Goal: Information Seeking & Learning: Learn about a topic

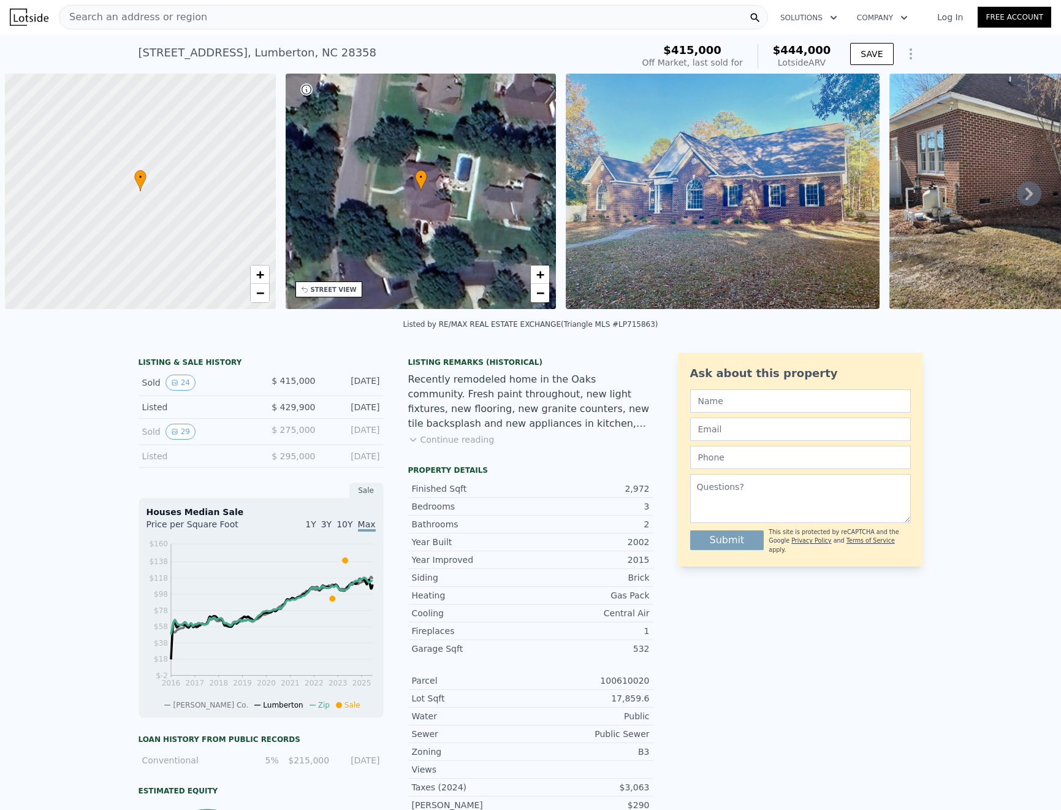
click at [209, 10] on div "Search an address or region" at bounding box center [413, 17] width 709 height 25
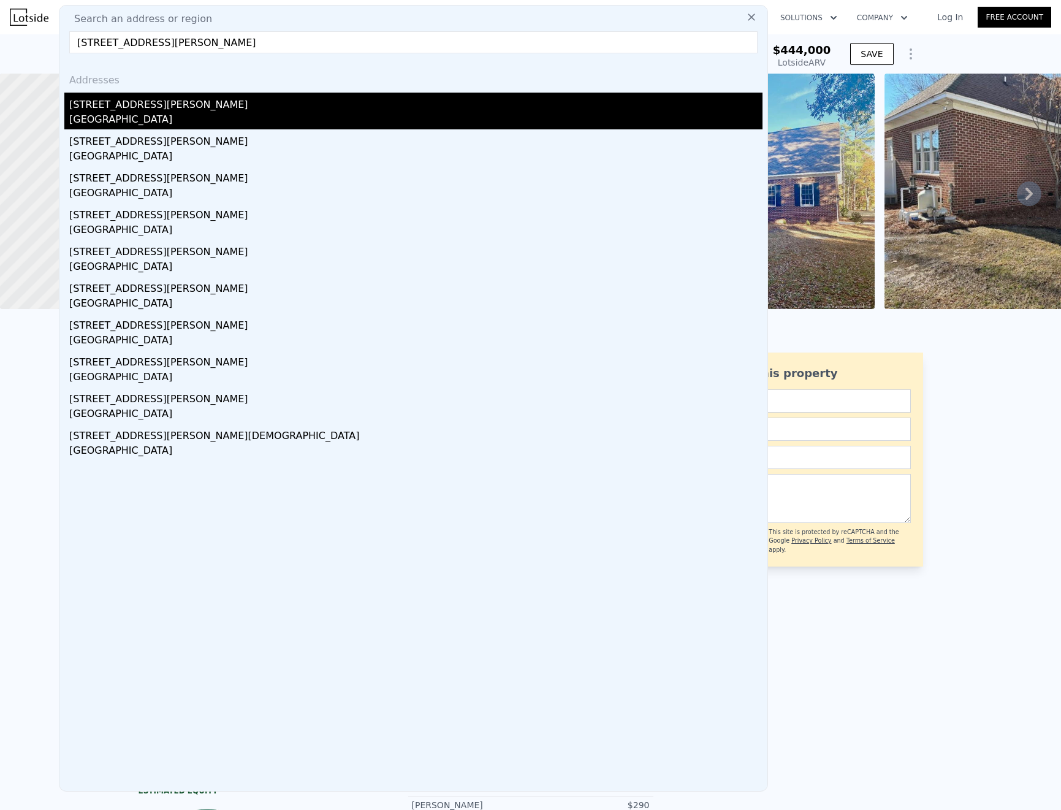
type input "[STREET_ADDRESS][PERSON_NAME]"
click at [133, 120] on div "[GEOGRAPHIC_DATA]" at bounding box center [415, 120] width 693 height 17
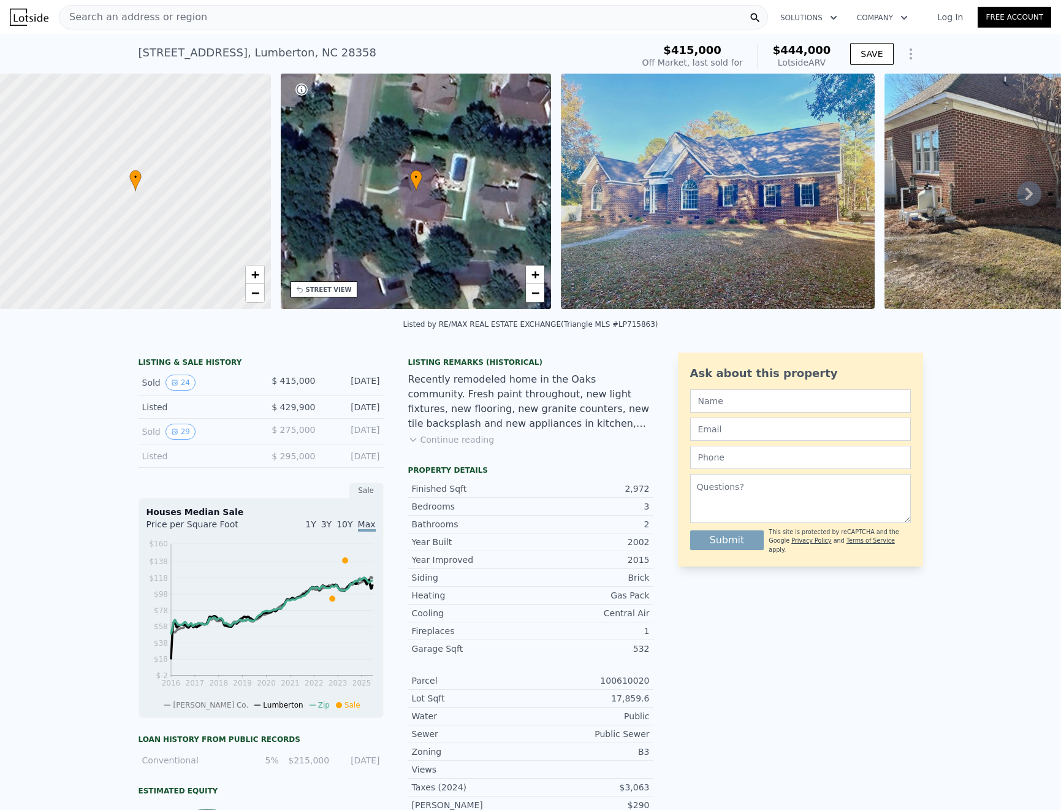
type input "4"
type input "1.5"
type input "3"
type input "2098"
type input "2185"
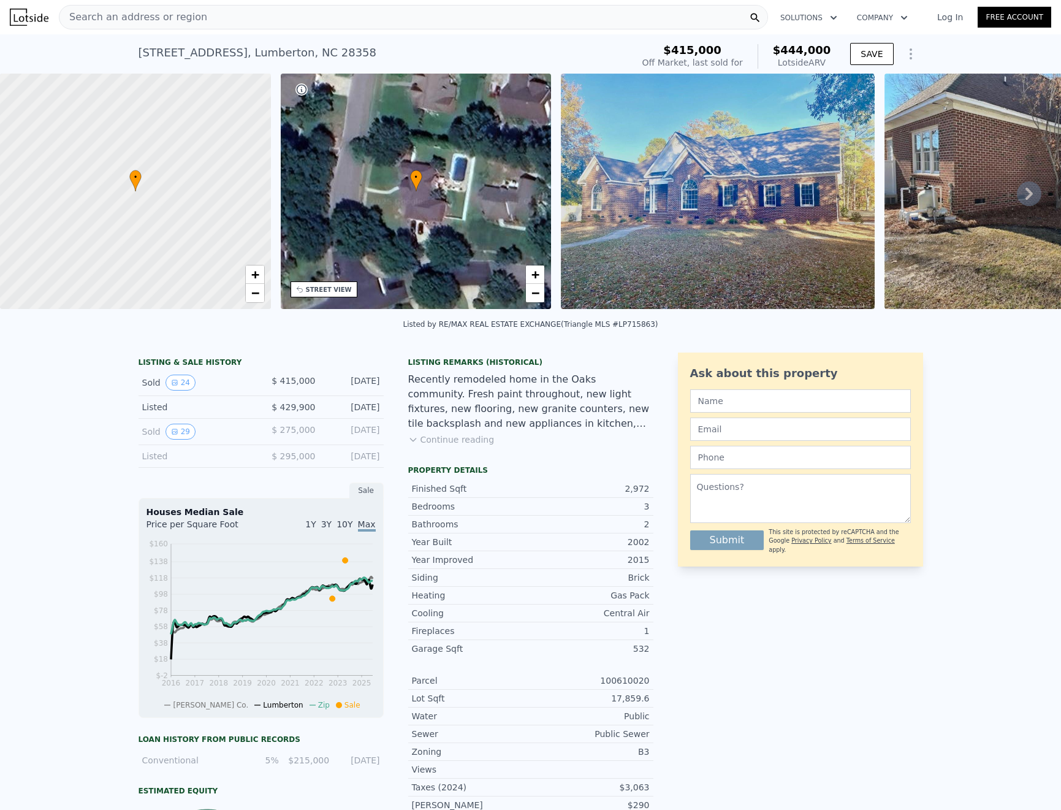
type input "16120"
type input "20038"
type input "$ 344,000"
type input "6"
type input "-$ 53,775"
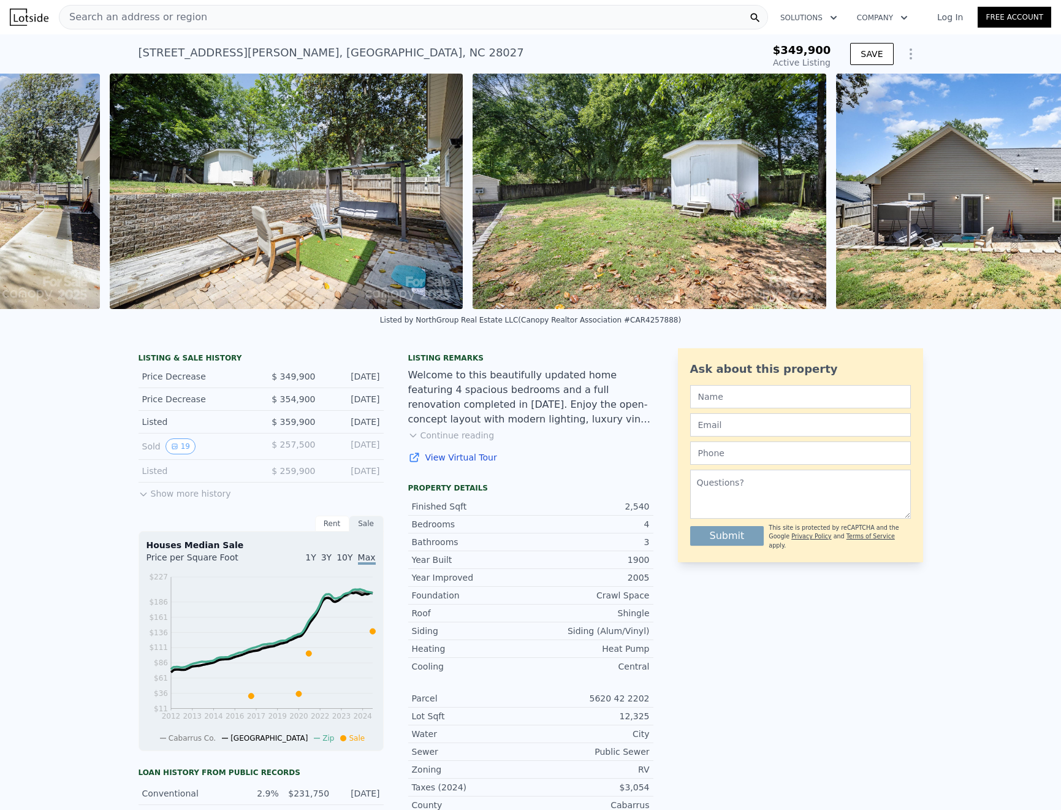
scroll to position [0, 9636]
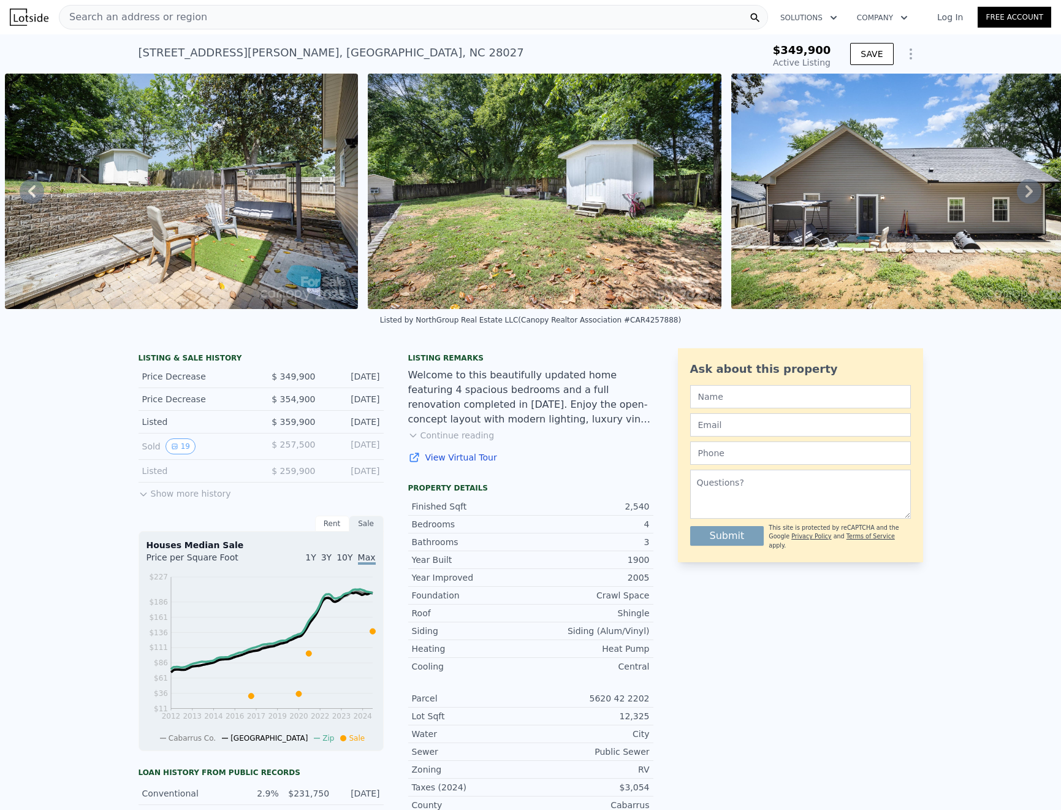
click at [446, 441] on button "Continue reading" at bounding box center [451, 435] width 86 height 12
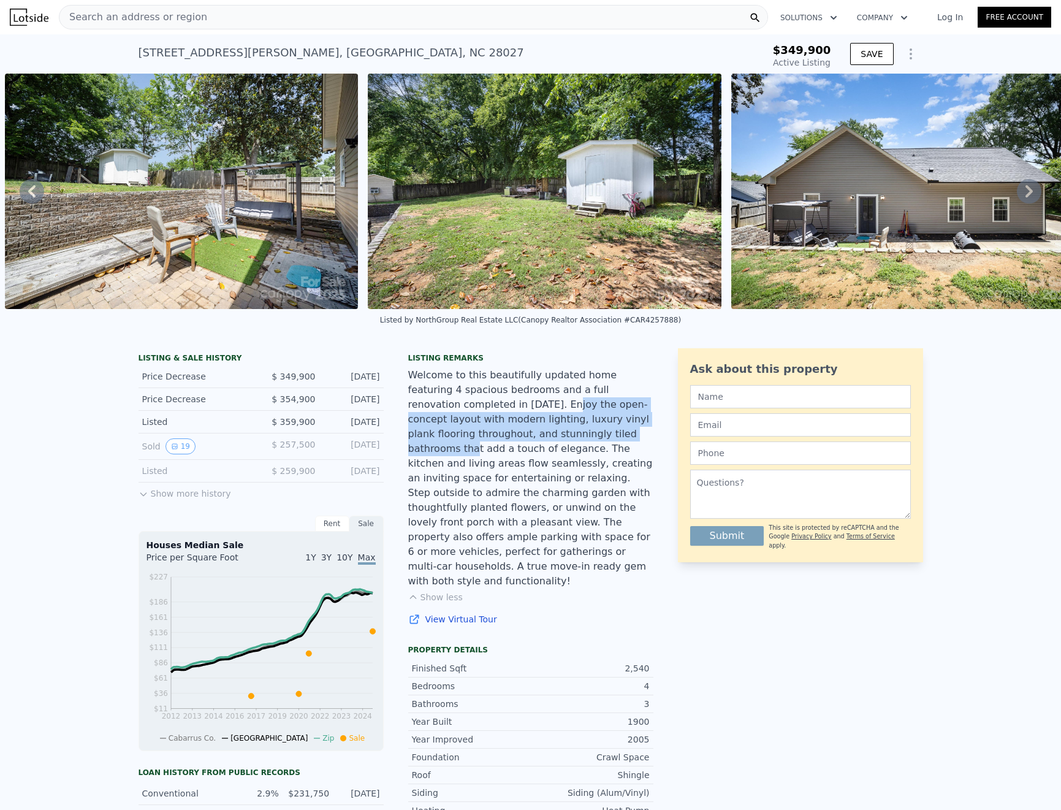
drag, startPoint x: 446, startPoint y: 420, endPoint x: 469, endPoint y: 440, distance: 30.4
click at [469, 440] on div "Welcome to this beautifully updated home featuring 4 spacious bedrooms and a fu…" at bounding box center [530, 478] width 245 height 221
click at [903, 47] on icon "Show Options" at bounding box center [910, 54] width 15 height 15
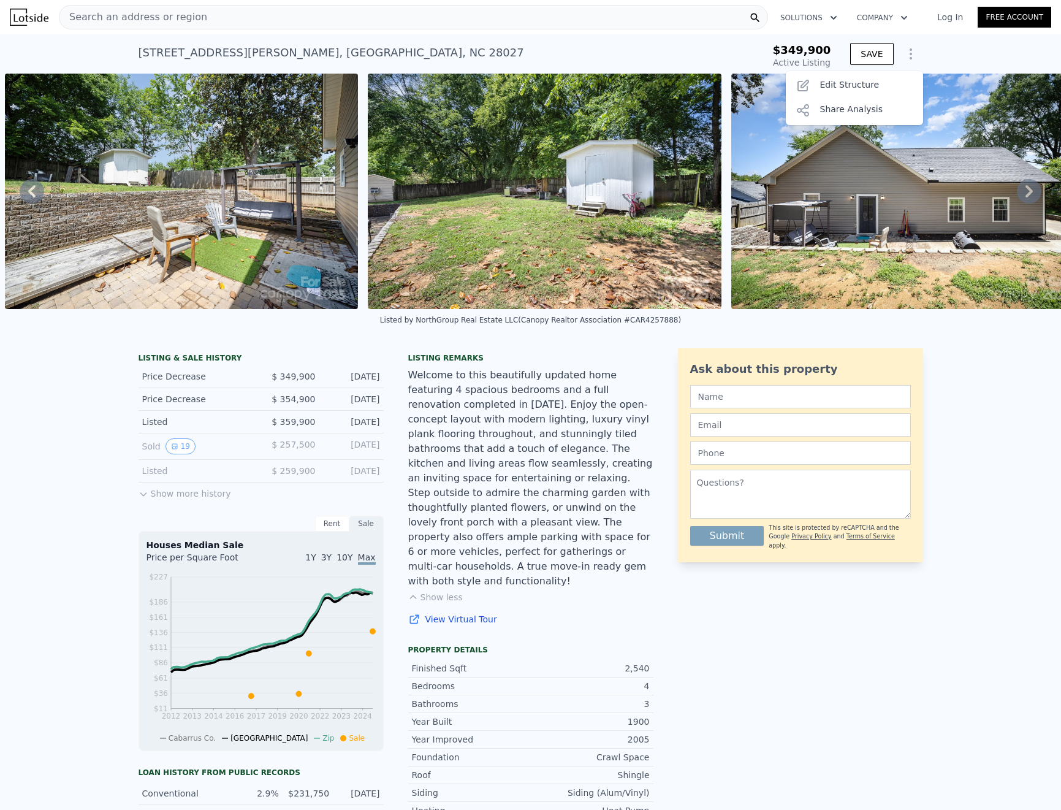
click at [934, 447] on div "LISTING & SALE HISTORY Price Decrease $ 349,900 [DATE] Price Decrease $ 354,900…" at bounding box center [530, 818] width 1061 height 960
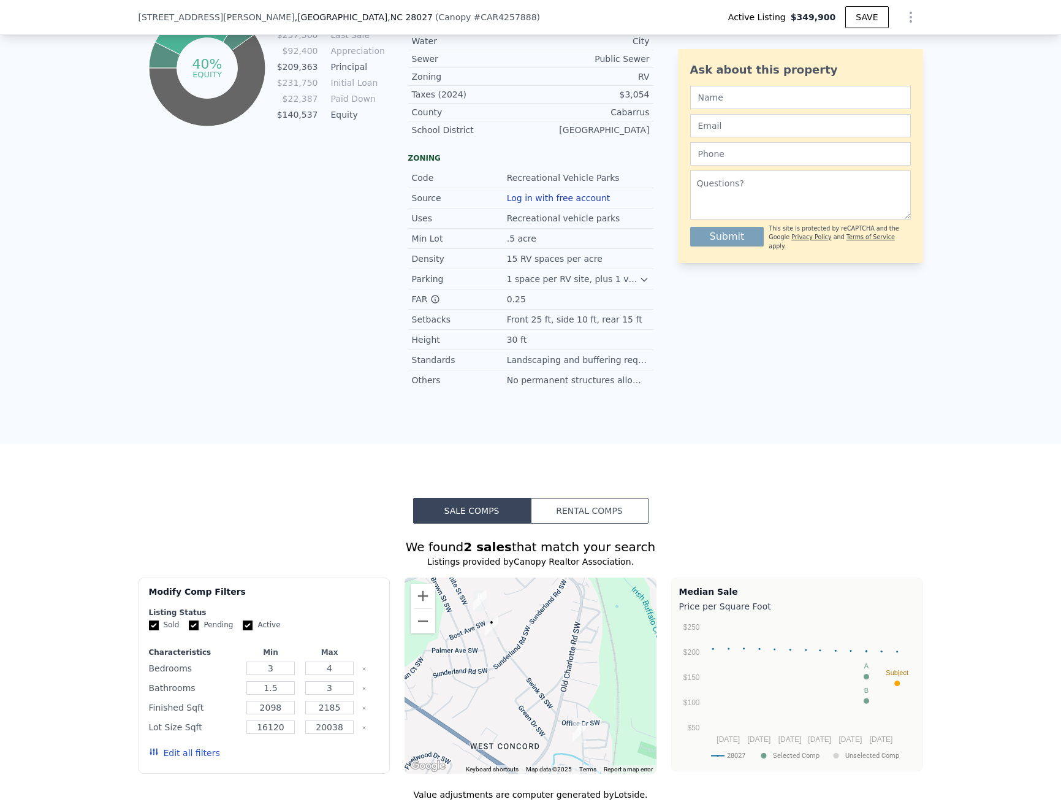
scroll to position [1160, 0]
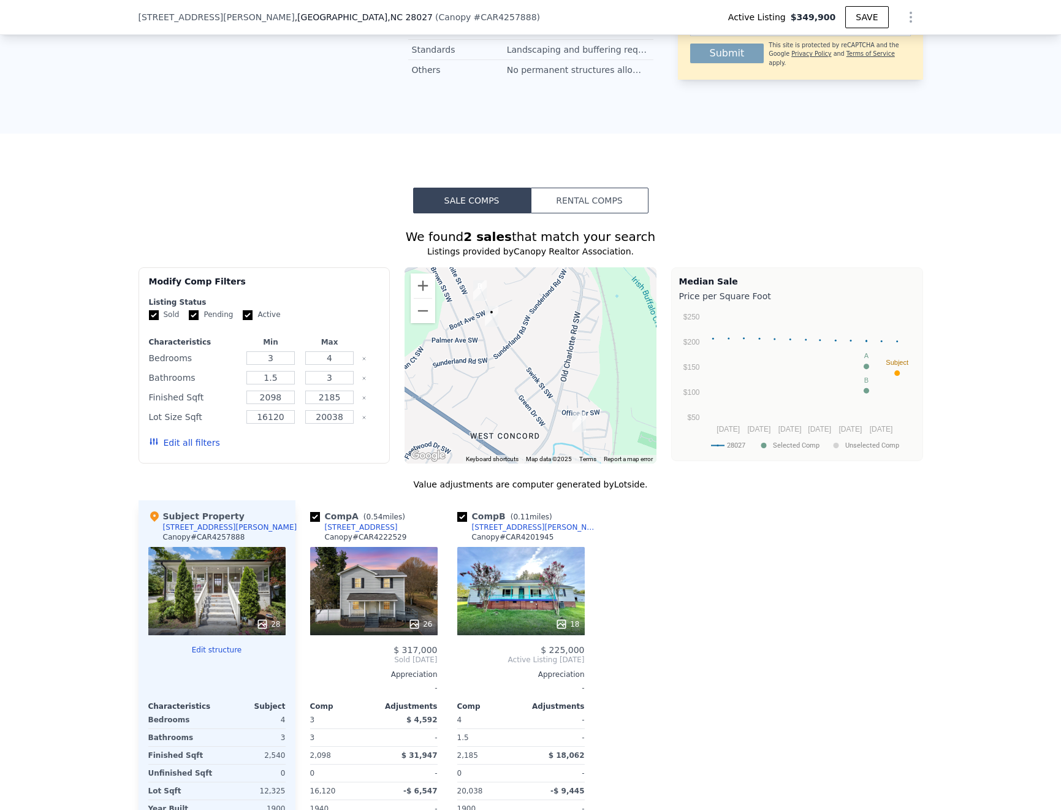
click at [533, 550] on div "18" at bounding box center [520, 591] width 127 height 88
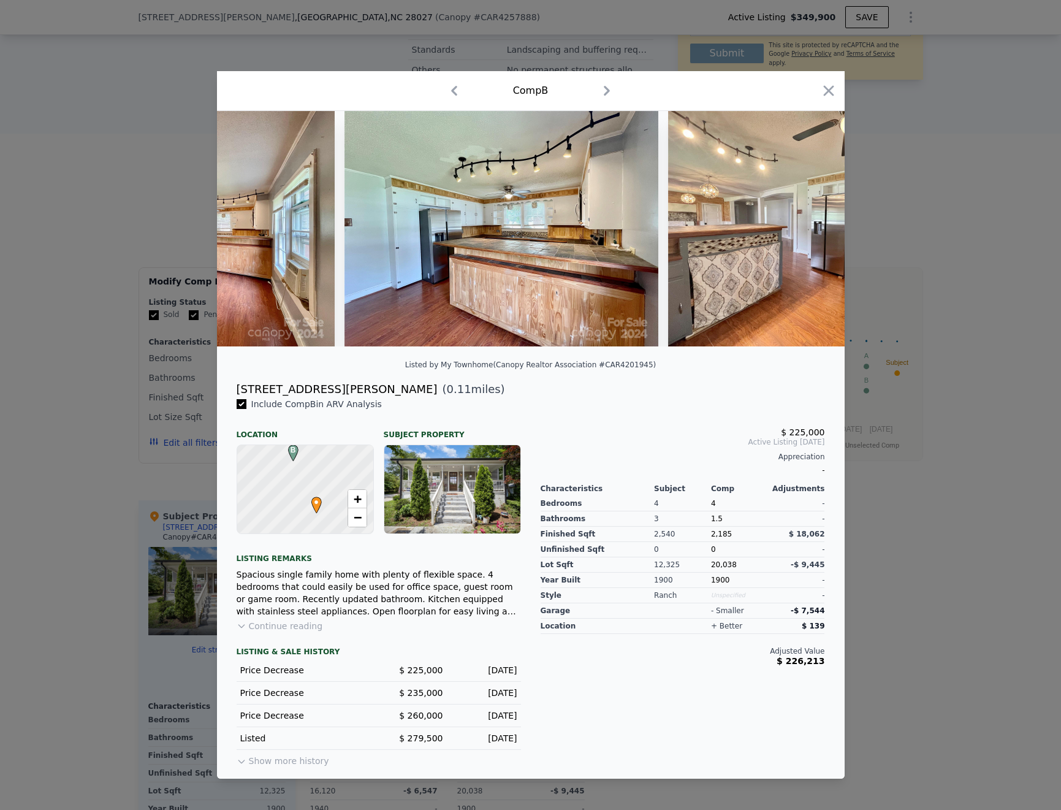
scroll to position [0, 2944]
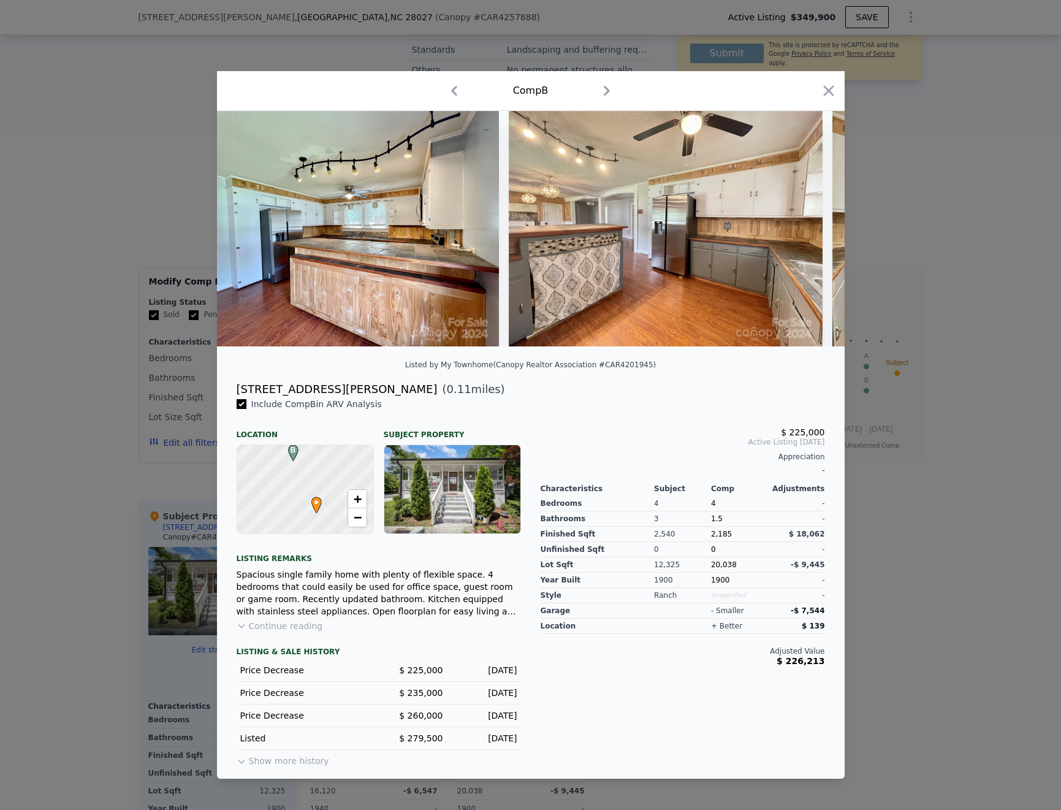
click at [889, 501] on div at bounding box center [530, 405] width 1061 height 810
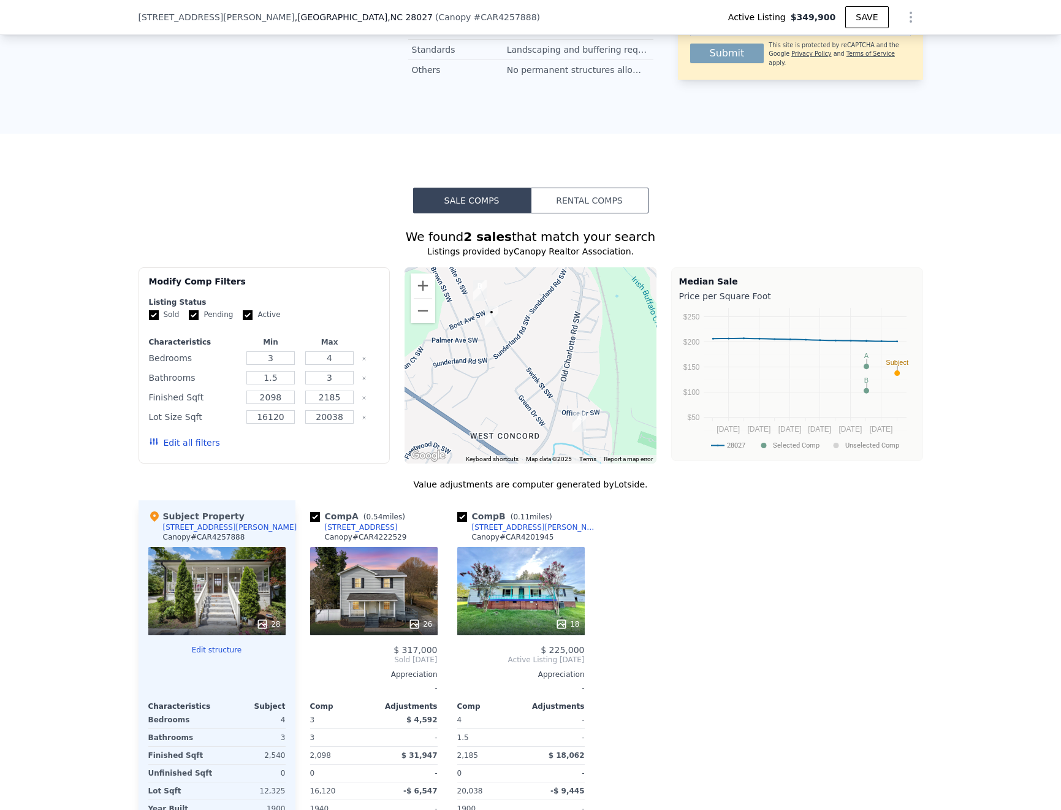
click at [379, 547] on div "26" at bounding box center [373, 591] width 127 height 88
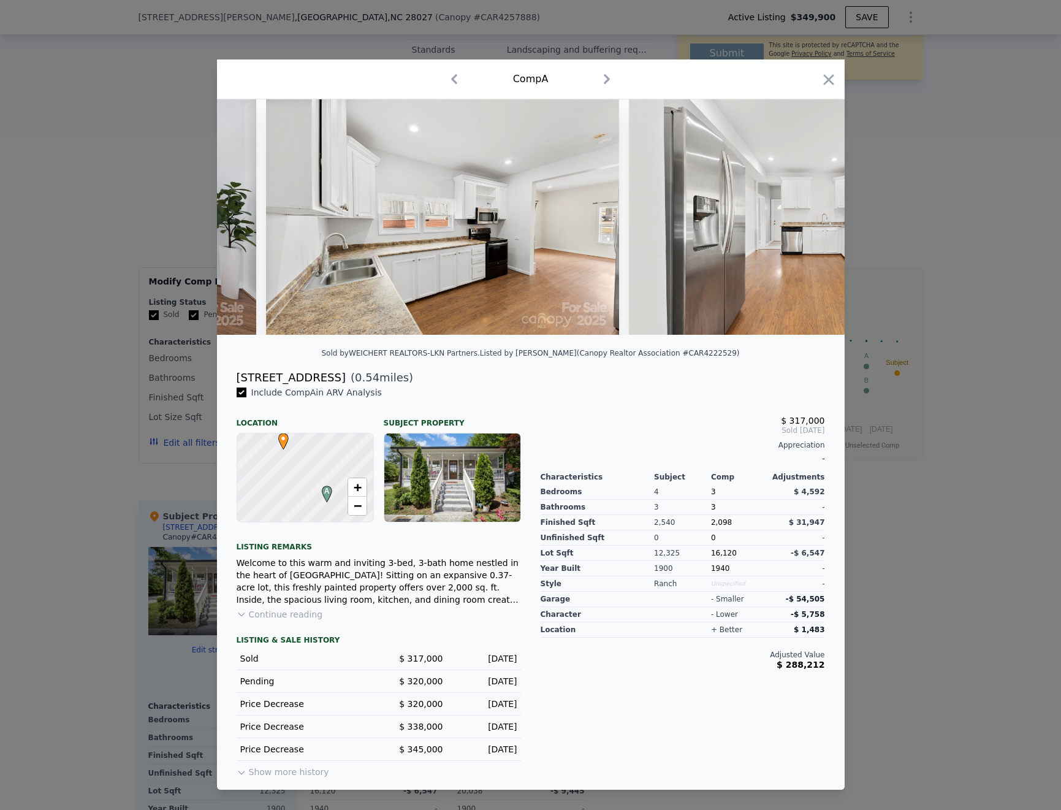
scroll to position [0, 3655]
